Goal: Register for event/course

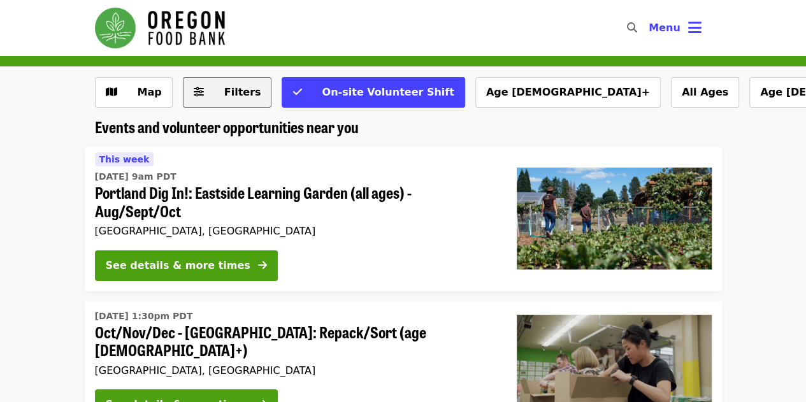
click at [247, 102] on button "Filters" at bounding box center [227, 92] width 89 height 31
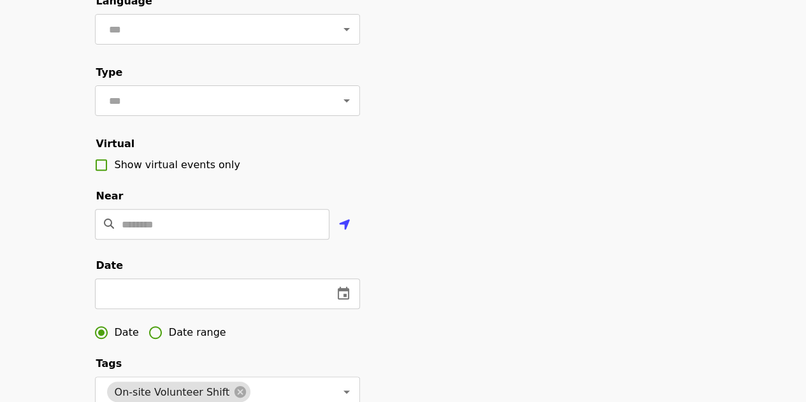
scroll to position [185, 0]
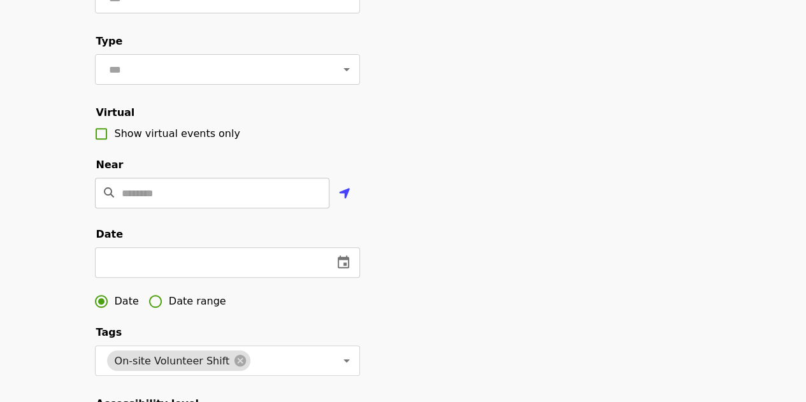
click at [210, 208] on input "Location" at bounding box center [226, 193] width 208 height 31
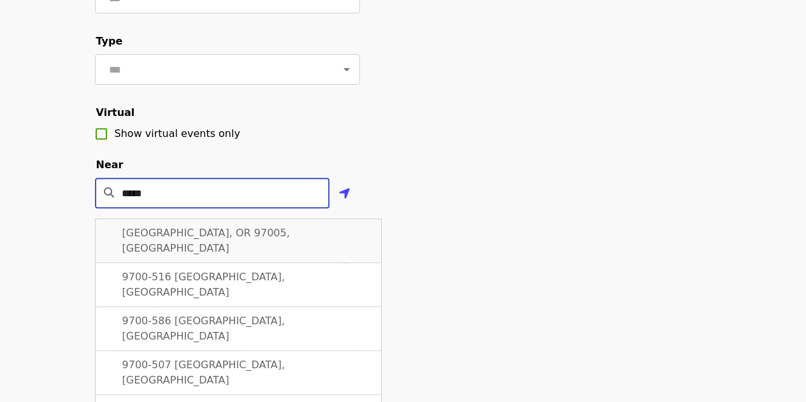
click at [208, 249] on span "[GEOGRAPHIC_DATA], OR 97005, [GEOGRAPHIC_DATA]" at bounding box center [206, 240] width 168 height 27
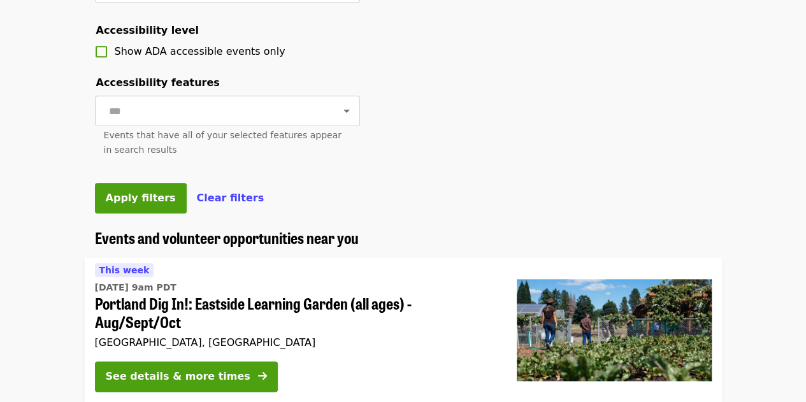
scroll to position [560, 0]
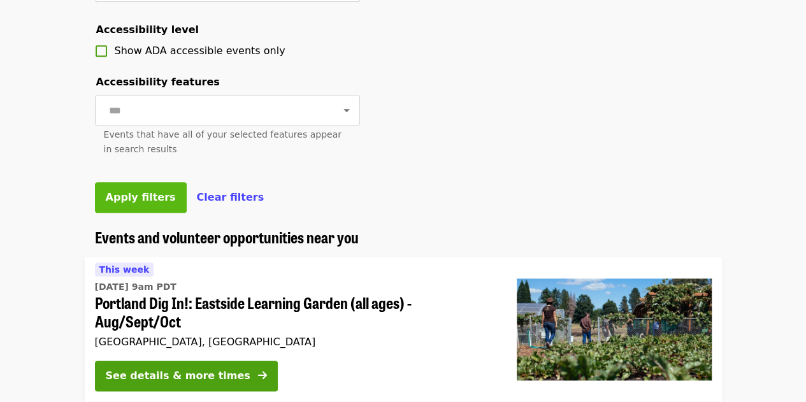
type input "**********"
click at [131, 203] on span "Apply filters" at bounding box center [141, 197] width 70 height 12
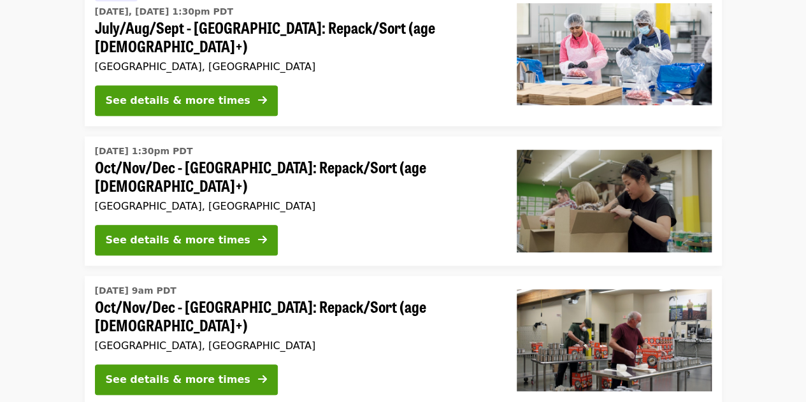
scroll to position [333, 0]
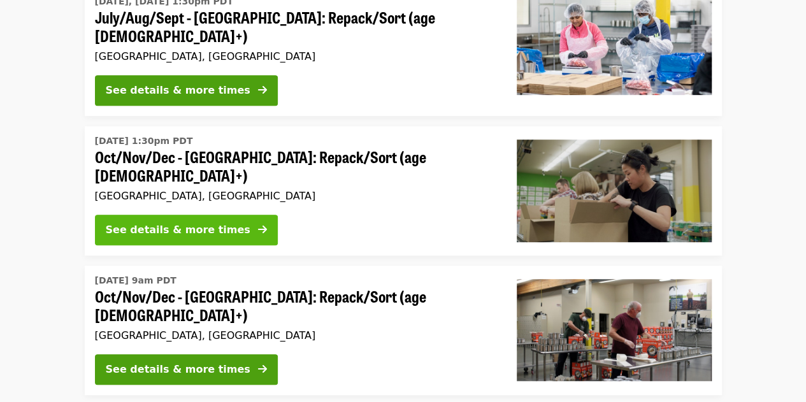
click at [189, 222] on div "See details & more times" at bounding box center [178, 229] width 145 height 15
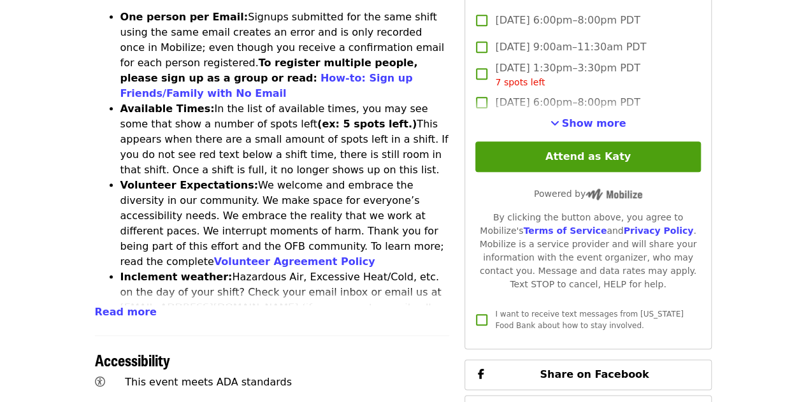
scroll to position [559, 0]
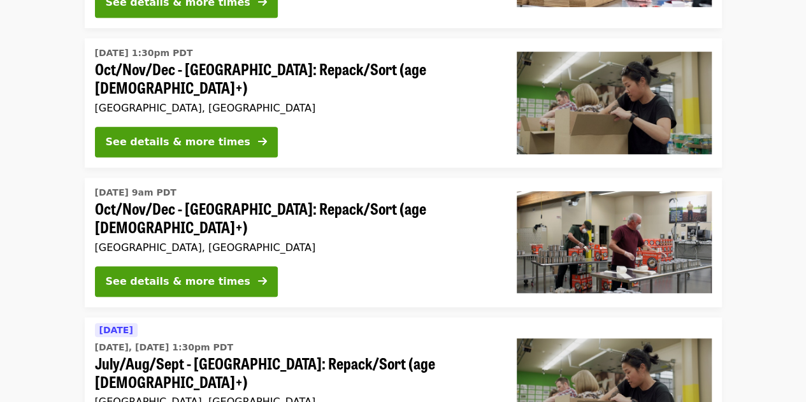
scroll to position [415, 0]
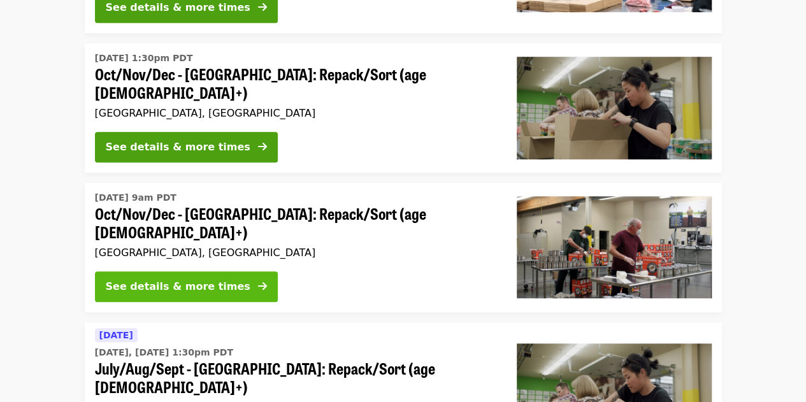
click at [215, 279] on div "See details & more times" at bounding box center [178, 286] width 145 height 15
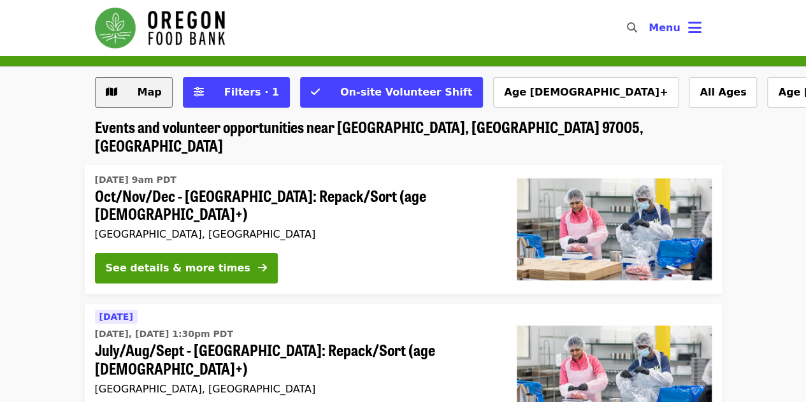
click at [144, 90] on span "Map" at bounding box center [150, 92] width 24 height 12
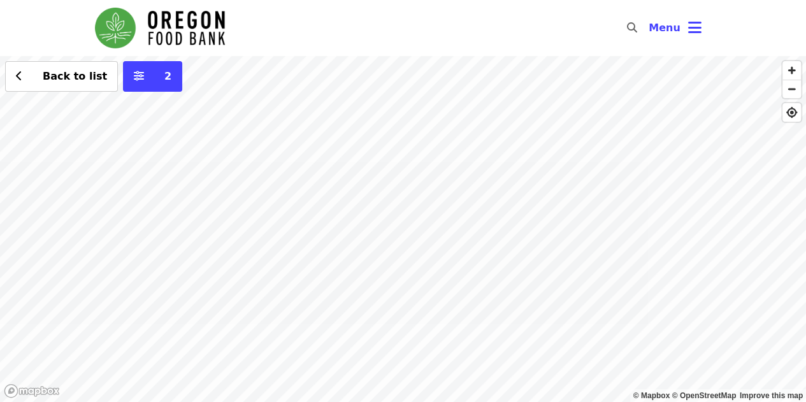
click at [15, 348] on div "Back to list 2" at bounding box center [403, 229] width 806 height 346
click at [47, 373] on span "See 2 actions at this location" at bounding box center [105, 370] width 167 height 12
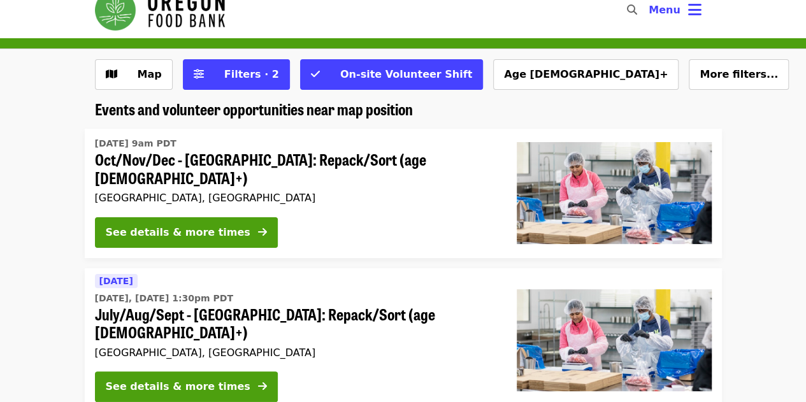
scroll to position [17, 0]
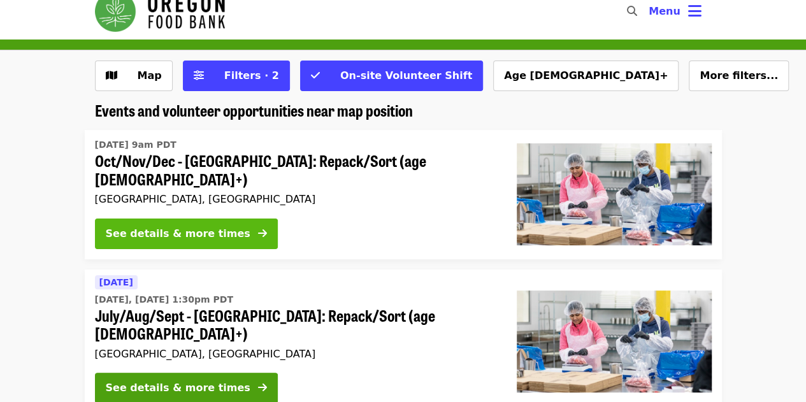
click at [206, 226] on div "See details & more times" at bounding box center [178, 233] width 145 height 15
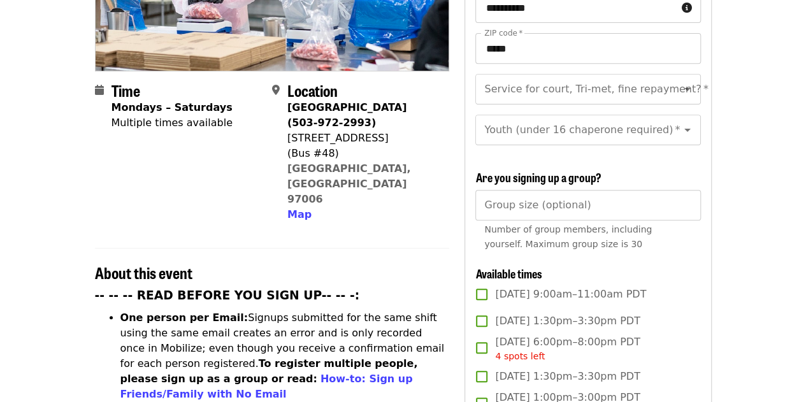
scroll to position [349, 0]
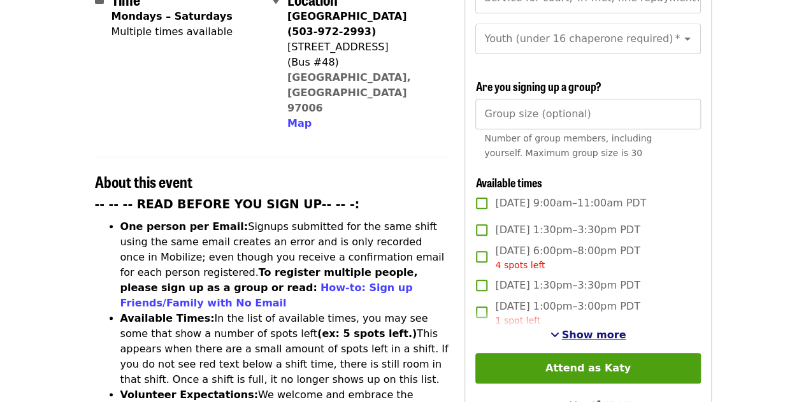
click at [582, 331] on span "Show more" at bounding box center [594, 335] width 64 height 12
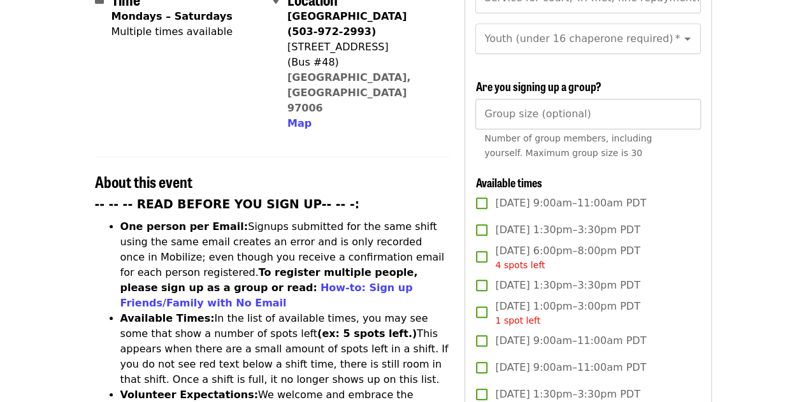
click at [608, 120] on input "Group size (optional)" at bounding box center [587, 114] width 225 height 31
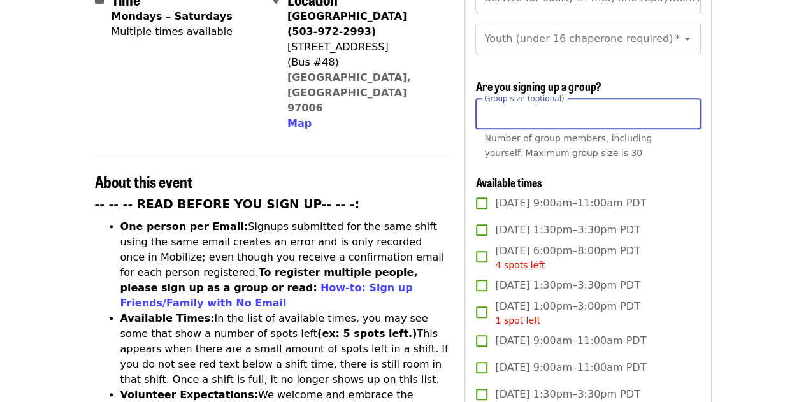
type input "**"
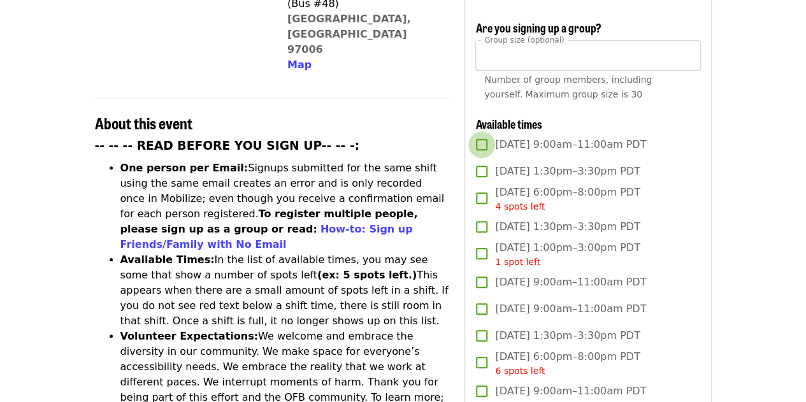
scroll to position [402, 0]
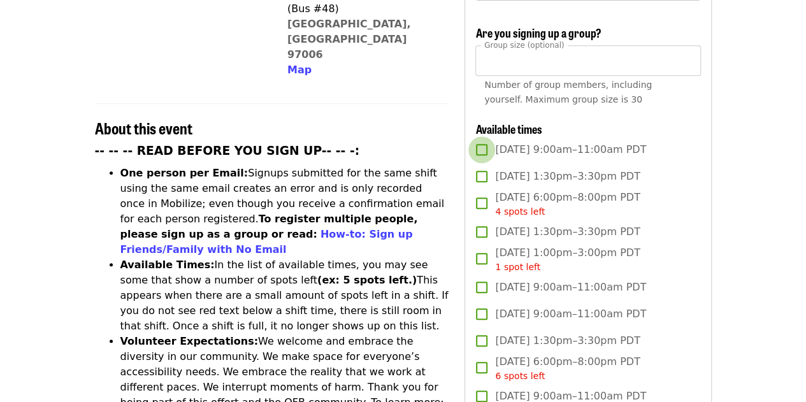
click at [582, 184] on label "[DATE] 1:30pm–3:30pm PDT" at bounding box center [579, 176] width 222 height 27
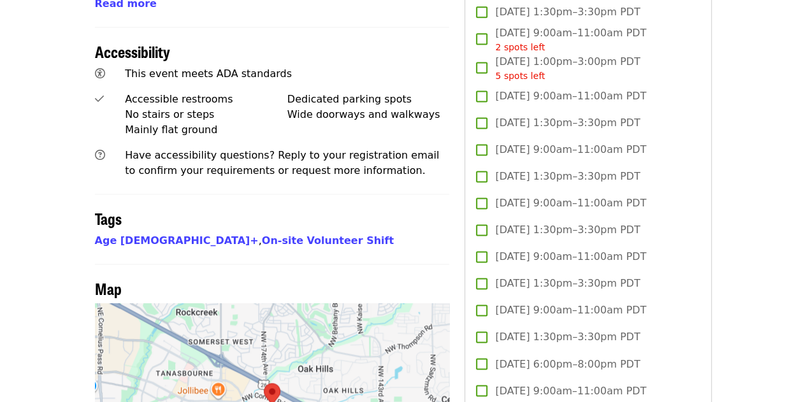
scroll to position [958, 0]
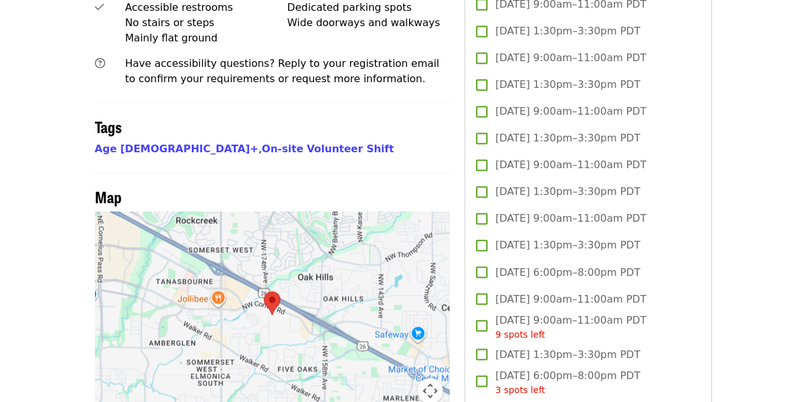
click at [552, 192] on span "Mon, Oct 20, 1:30pm–3:30pm PDT" at bounding box center [567, 191] width 145 height 15
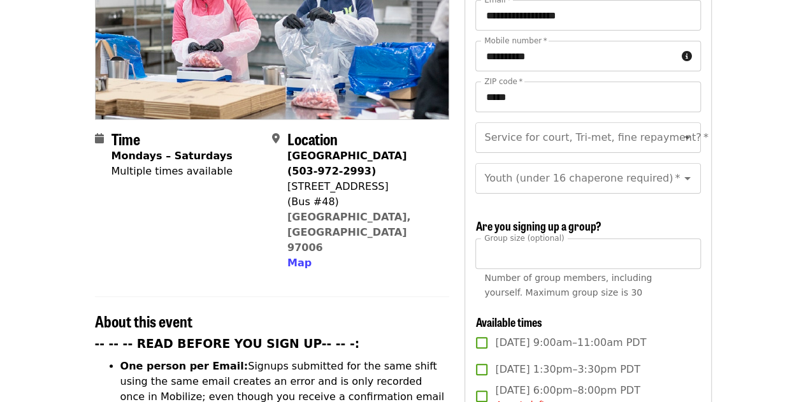
scroll to position [210, 0]
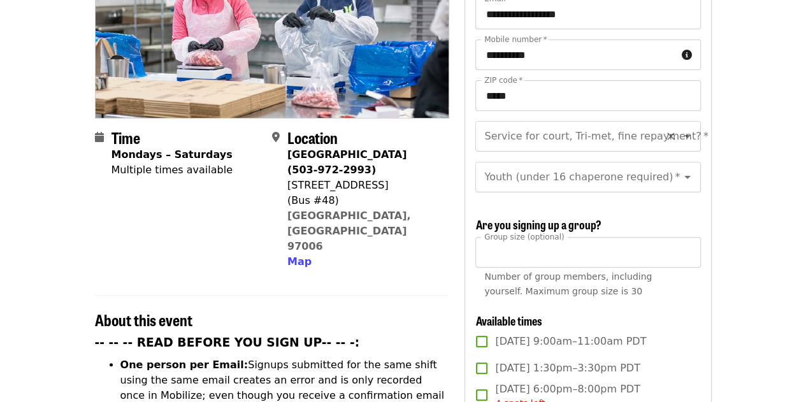
click at [644, 123] on div "Service for court, Tri-met, fine repayment?   * Service for court, Tri-met, fin…" at bounding box center [587, 136] width 225 height 31
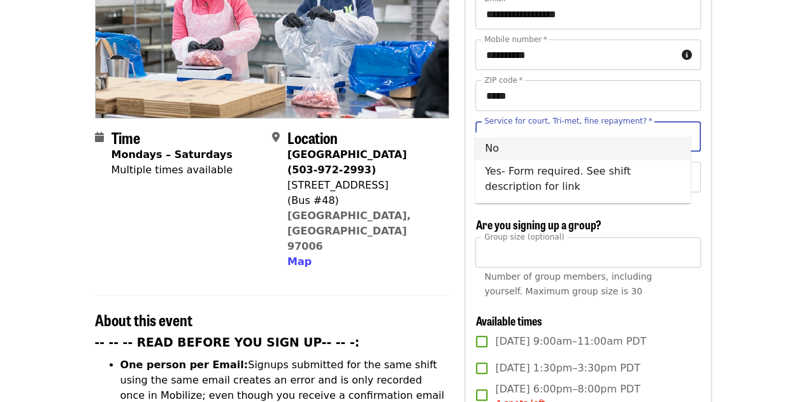
click at [580, 150] on li "No" at bounding box center [583, 148] width 216 height 23
type input "**"
click at [580, 170] on input "Youth (under 16 chaperone required)   *" at bounding box center [572, 177] width 173 height 24
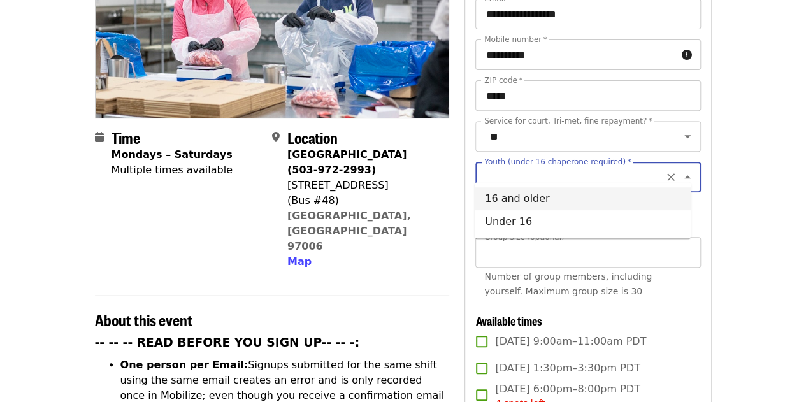
click at [537, 203] on li "16 and older" at bounding box center [583, 198] width 216 height 23
type input "**********"
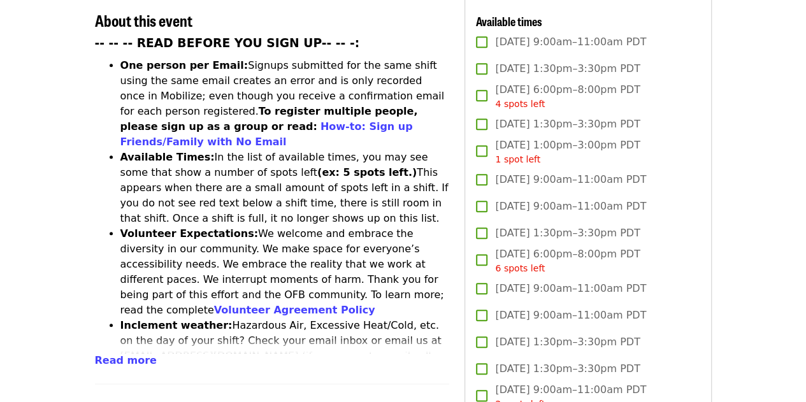
scroll to position [542, 0]
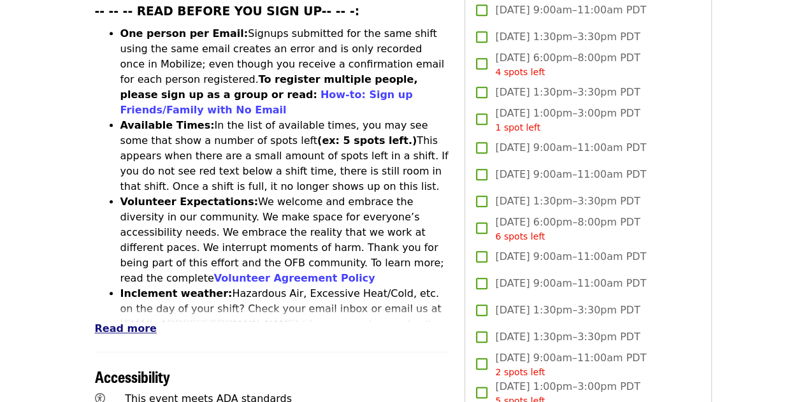
click at [124, 322] on span "Read more" at bounding box center [126, 328] width 62 height 12
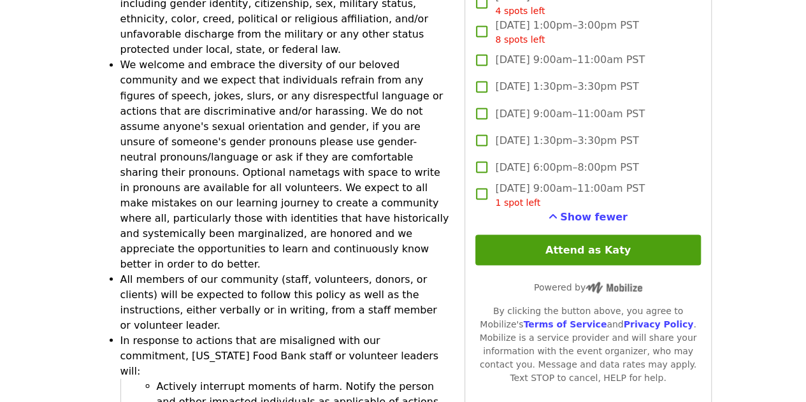
scroll to position [3525, 0]
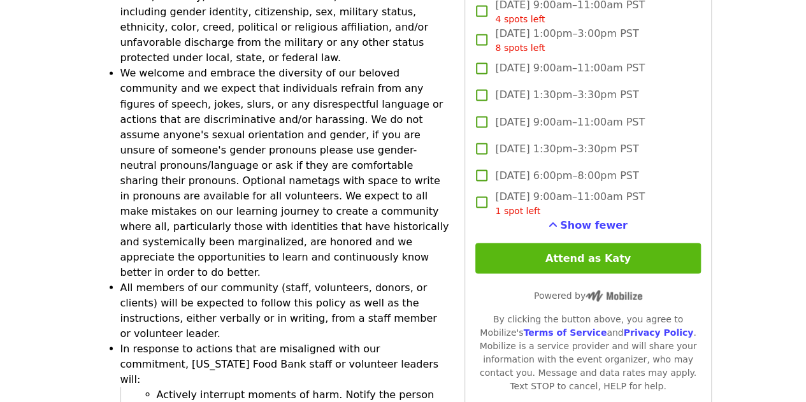
click at [642, 256] on button "Attend as Katy" at bounding box center [587, 258] width 225 height 31
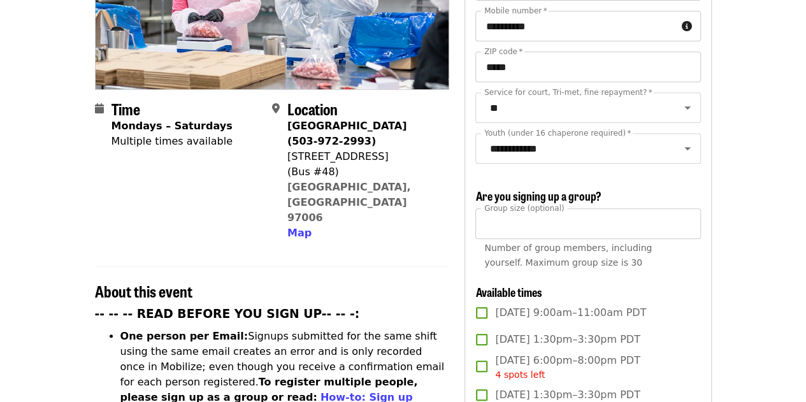
scroll to position [238, 0]
click at [552, 222] on input "**" at bounding box center [587, 224] width 225 height 31
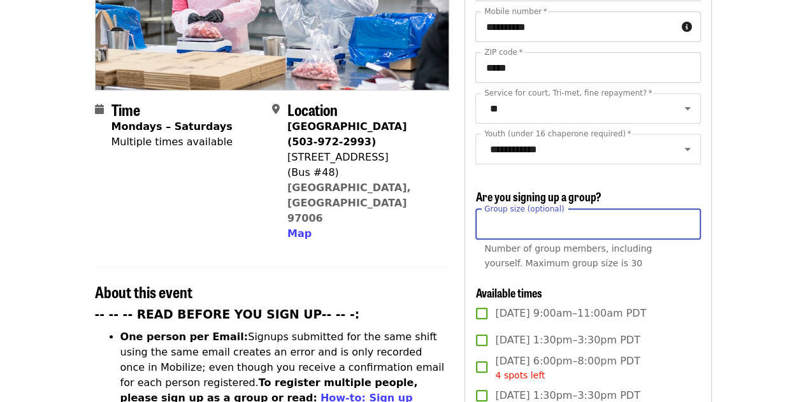
type input "*"
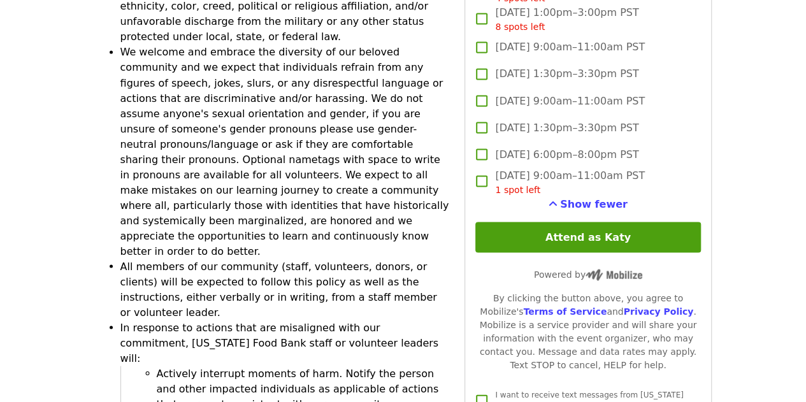
scroll to position [3648, 0]
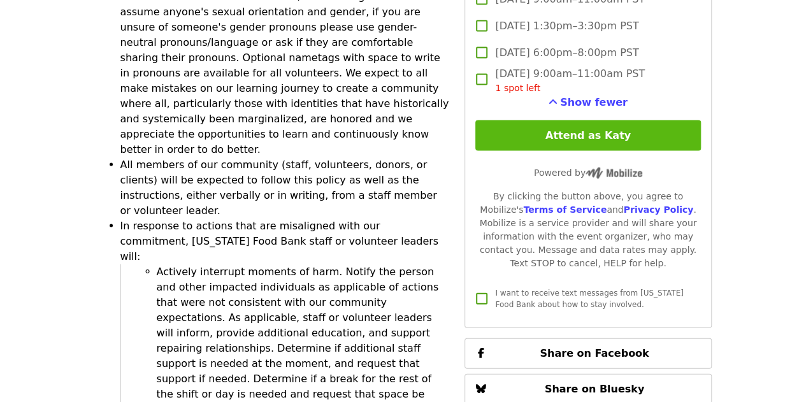
click at [631, 137] on button "Attend as Katy" at bounding box center [587, 135] width 225 height 31
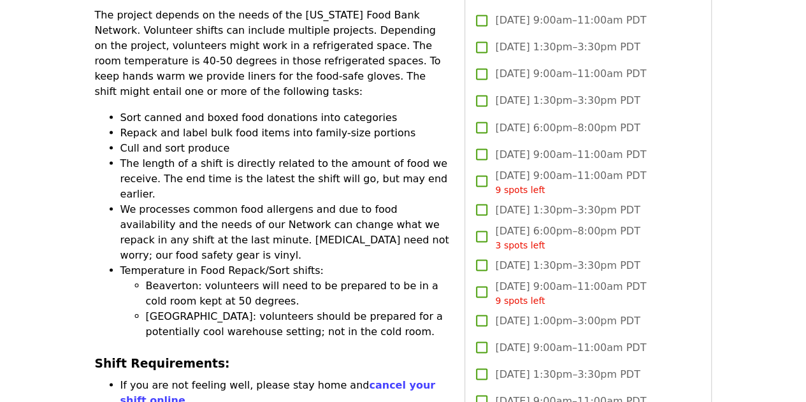
scroll to position [1102, 0]
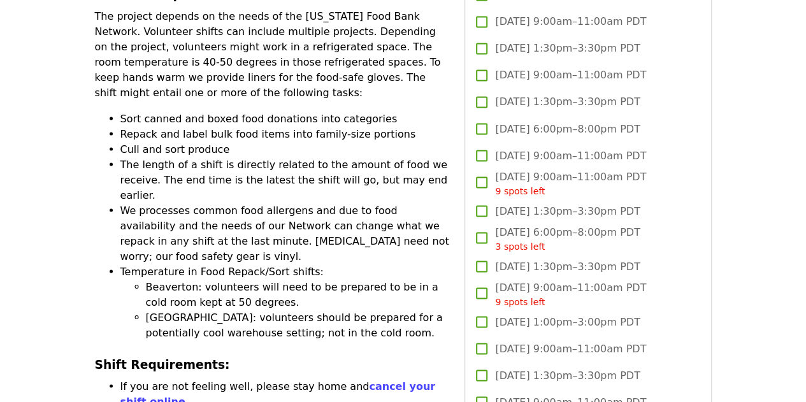
click at [510, 45] on span "Mon, Oct 20, 1:30pm–3:30pm PDT" at bounding box center [567, 48] width 145 height 15
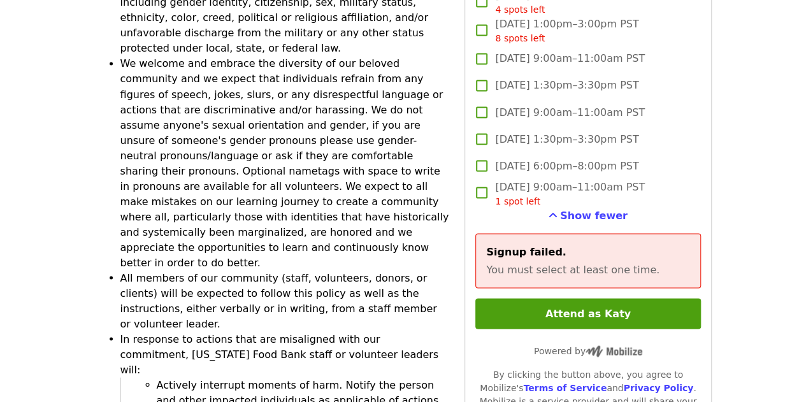
scroll to position [3529, 0]
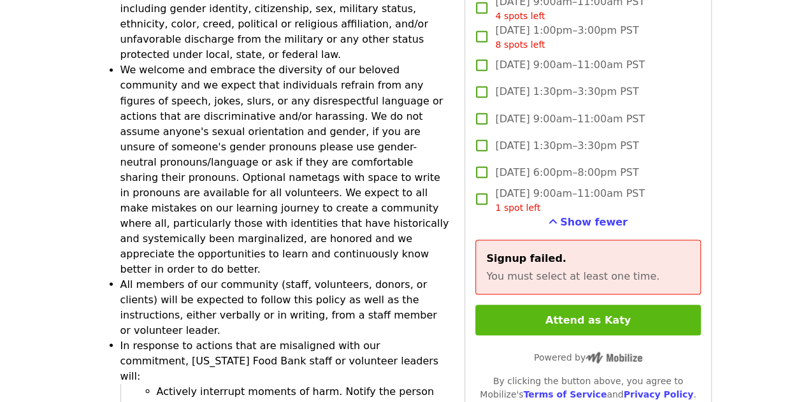
click at [582, 321] on button "Attend as Katy" at bounding box center [587, 320] width 225 height 31
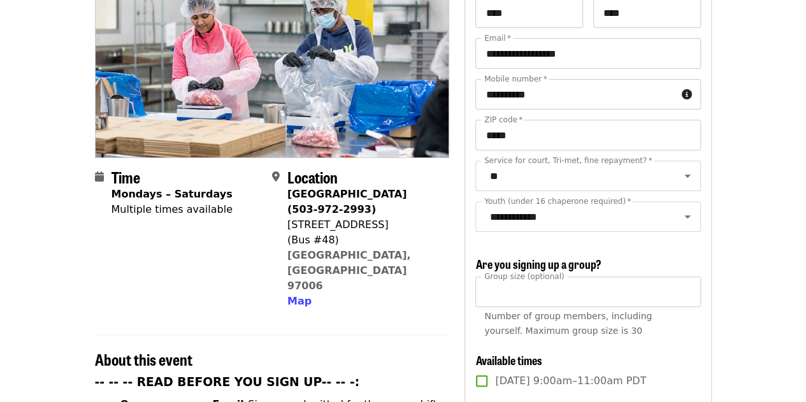
scroll to position [168, 0]
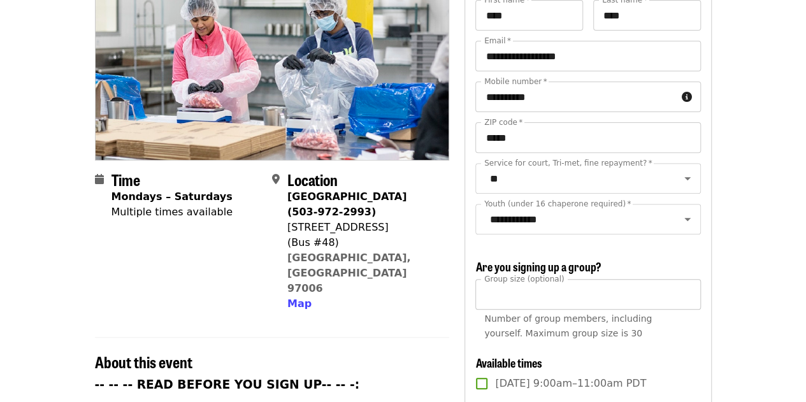
click at [567, 290] on input "**" at bounding box center [587, 294] width 225 height 31
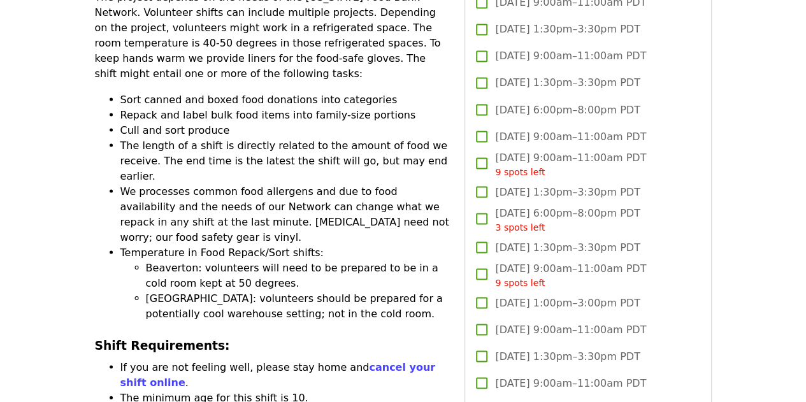
scroll to position [1120, 0]
type input "**"
click at [540, 24] on span "Mon, Oct 20, 1:30pm–3:30pm PDT" at bounding box center [567, 29] width 145 height 15
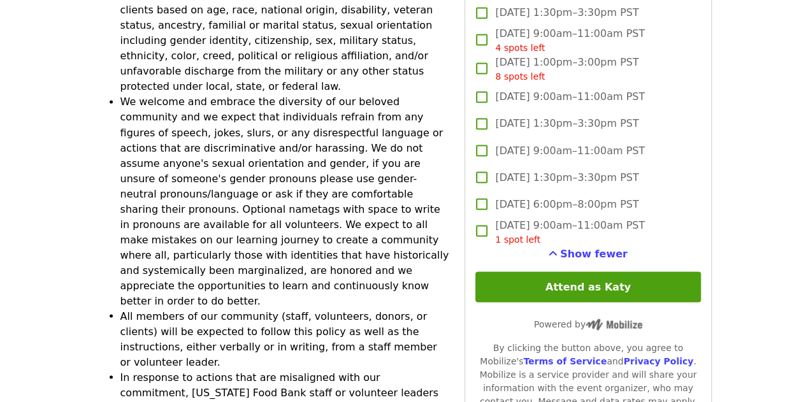
scroll to position [3497, 0]
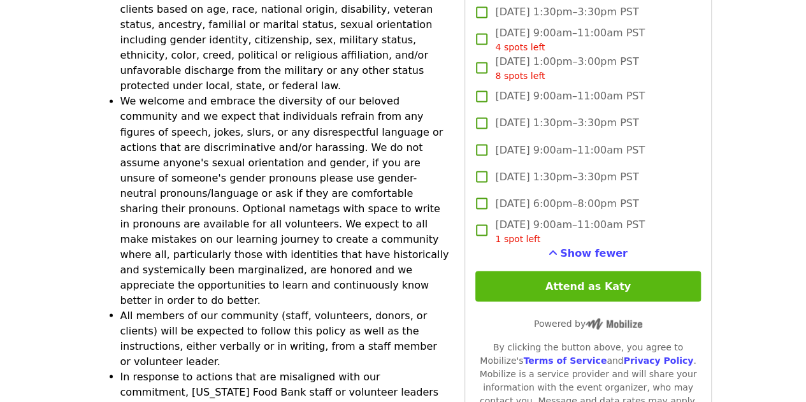
click at [635, 278] on button "Attend as Katy" at bounding box center [587, 286] width 225 height 31
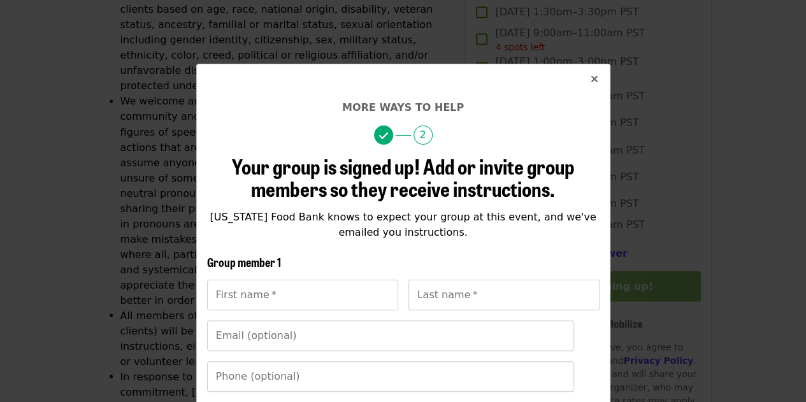
scroll to position [358, 0]
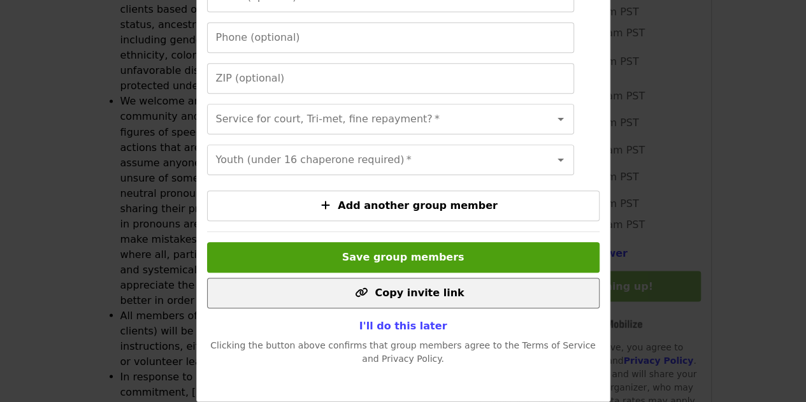
click at [409, 296] on span "Copy invite link" at bounding box center [419, 293] width 89 height 12
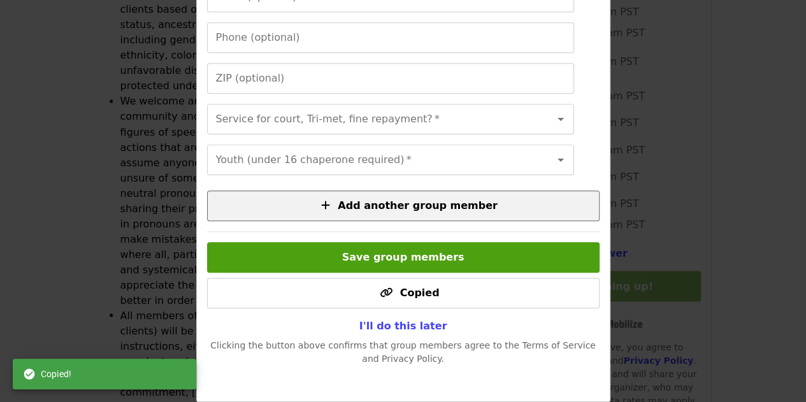
scroll to position [0, 0]
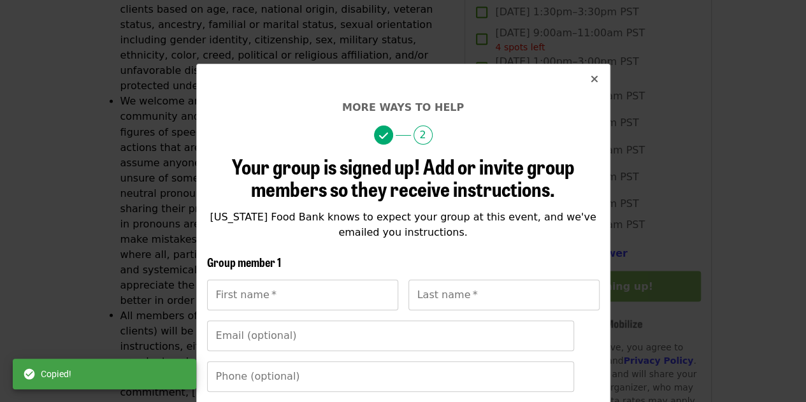
click at [591, 80] on icon "times icon" at bounding box center [595, 79] width 8 height 12
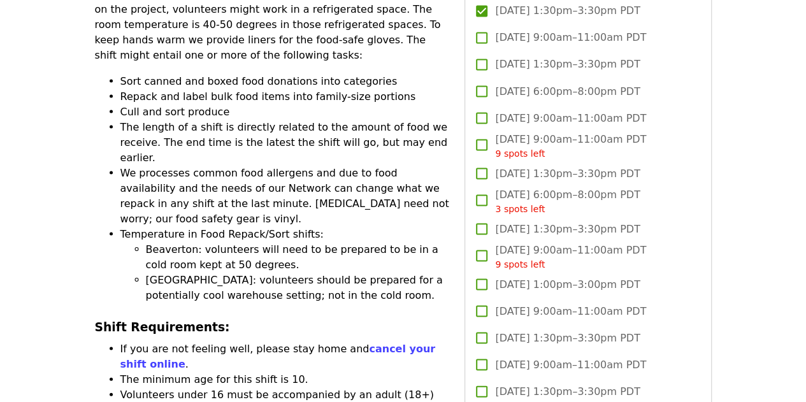
scroll to position [1138, 0]
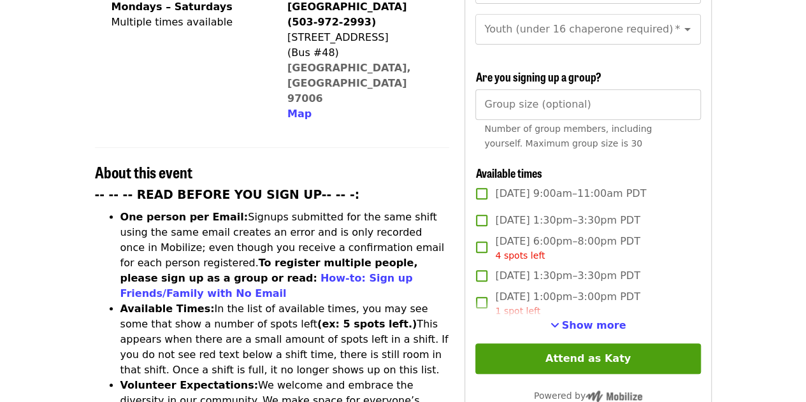
scroll to position [472, 0]
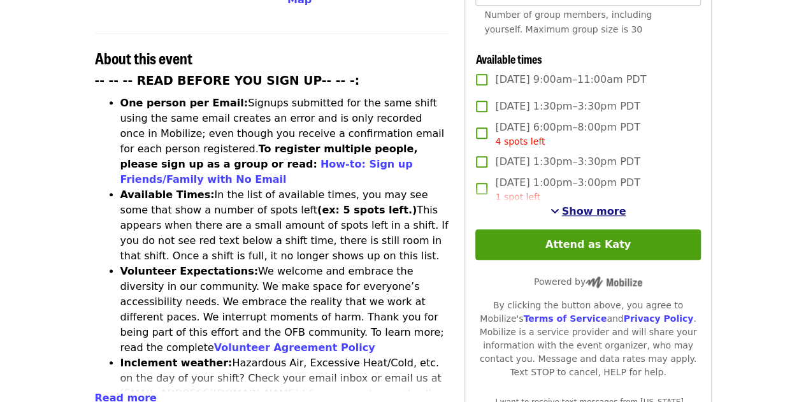
click at [581, 208] on span "Show more" at bounding box center [594, 211] width 64 height 12
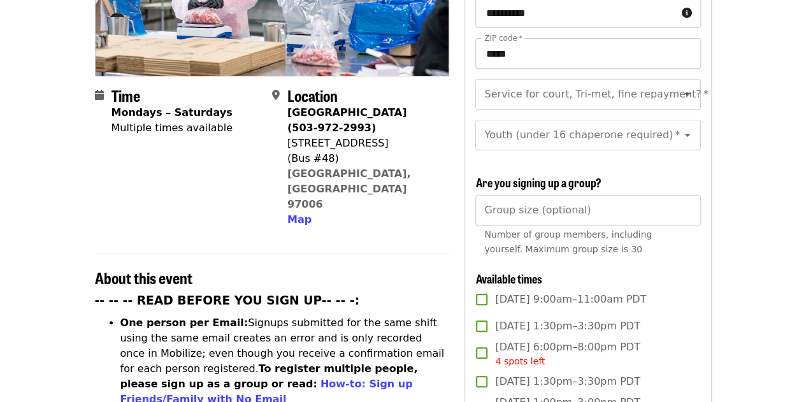
scroll to position [252, 0]
drag, startPoint x: 287, startPoint y: 120, endPoint x: 379, endPoint y: 123, distance: 91.2
click at [379, 136] on div "[STREET_ADDRESS]" at bounding box center [363, 143] width 152 height 15
copy div "[STREET_ADDRESS]"
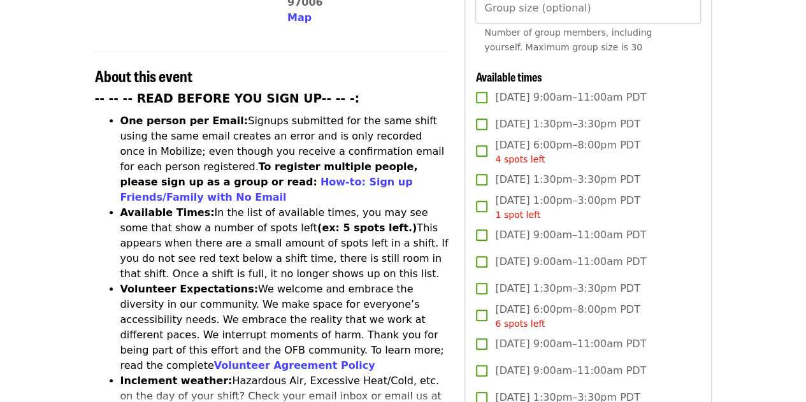
scroll to position [457, 0]
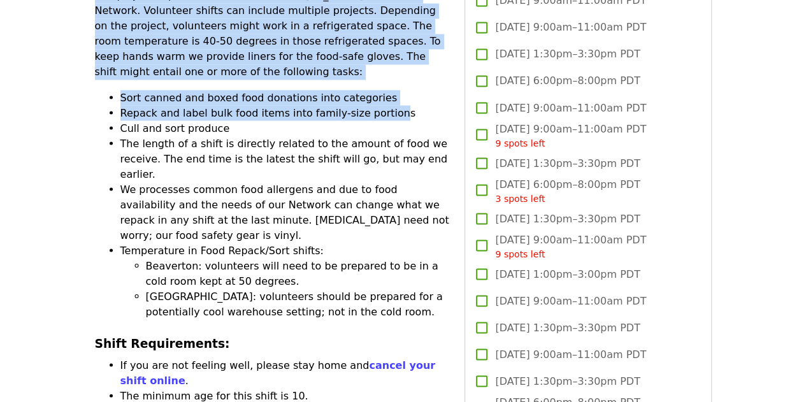
scroll to position [1101, 0]
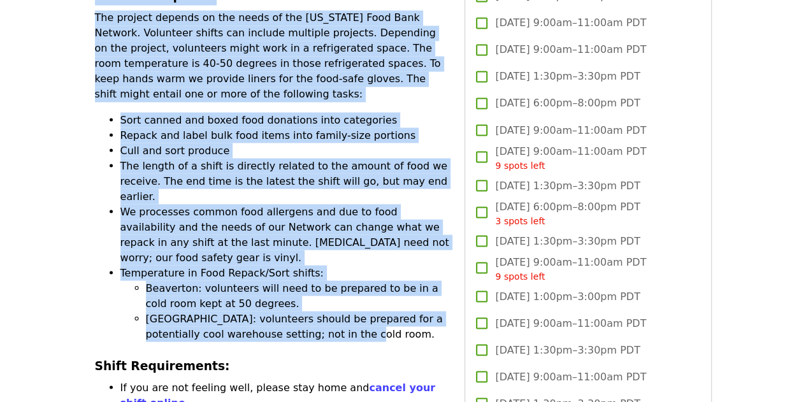
drag, startPoint x: 121, startPoint y: 165, endPoint x: 379, endPoint y: 201, distance: 259.9
copy div "Dress Code for food/people safety: Shoes: Volunteers can only wear shoes that h…"
